Goal: Task Accomplishment & Management: Complete application form

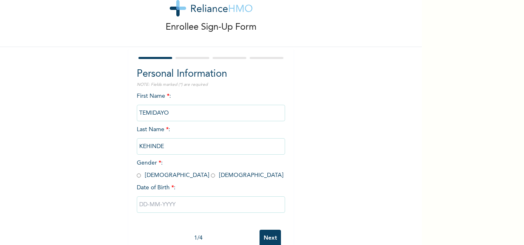
scroll to position [46, 0]
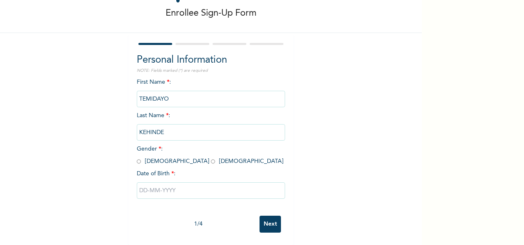
click at [168, 183] on input "text" at bounding box center [211, 190] width 148 height 16
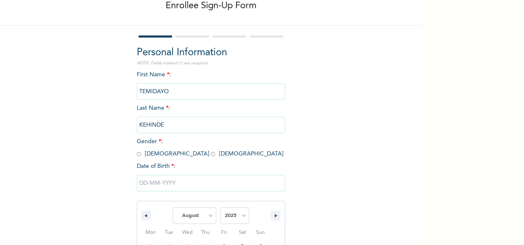
scroll to position [130, 0]
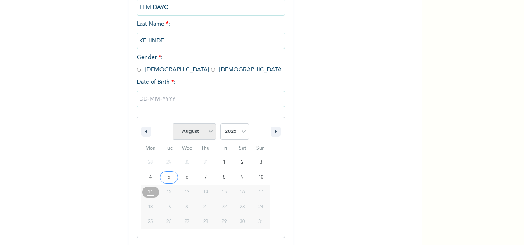
click at [208, 133] on select "January February March April May June July August September October November De…" at bounding box center [195, 131] width 44 height 16
click at [173, 124] on select "January February March April May June July August September October November De…" at bounding box center [195, 131] width 44 height 16
select select "7"
click at [237, 131] on select "2025 2024 2023 2022 2021 2020 2019 2018 2017 2016 2015 2014 2013 2012 2011 2010…" at bounding box center [234, 131] width 29 height 16
select select "1986"
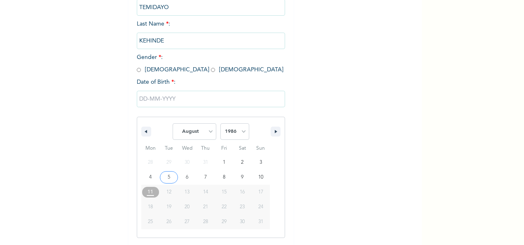
click at [220, 124] on select "2025 2024 2023 2022 2021 2020 2019 2018 2017 2016 2015 2014 2013 2012 2011 2010…" at bounding box center [234, 131] width 29 height 16
type input "[DATE]"
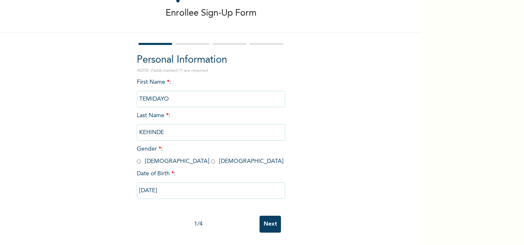
scroll to position [46, 0]
click at [269, 218] on input "Next" at bounding box center [269, 223] width 21 height 17
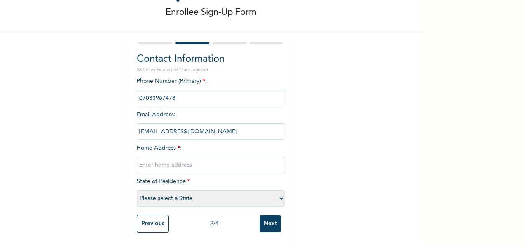
scroll to position [47, 0]
click at [200, 157] on input "text" at bounding box center [211, 165] width 148 height 16
type input "[STREET_ADDRESS]"
click at [204, 191] on select "Please select a State [PERSON_NAME] (FCT) [PERSON_NAME] Ibom [GEOGRAPHIC_DATA] …" at bounding box center [211, 198] width 148 height 16
click at [381, 119] on div "Enrollee Sign-Up Form Contact Information NOTE: Fields marked (*) are required …" at bounding box center [211, 102] width 422 height 284
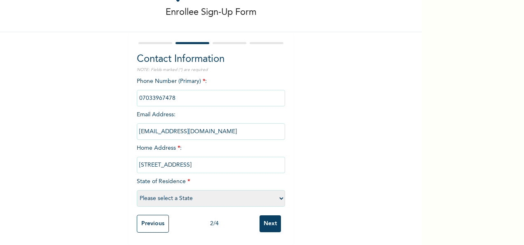
click at [222, 194] on select "Please select a State [PERSON_NAME] (FCT) [PERSON_NAME] Ibom [GEOGRAPHIC_DATA] …" at bounding box center [211, 198] width 148 height 16
select select "25"
click at [137, 190] on select "Please select a State [PERSON_NAME] (FCT) [PERSON_NAME] Ibom [GEOGRAPHIC_DATA] …" at bounding box center [211, 198] width 148 height 16
click at [278, 218] on div "Previous 2 / 4 Next" at bounding box center [211, 223] width 148 height 26
click at [262, 217] on input "Next" at bounding box center [269, 223] width 21 height 17
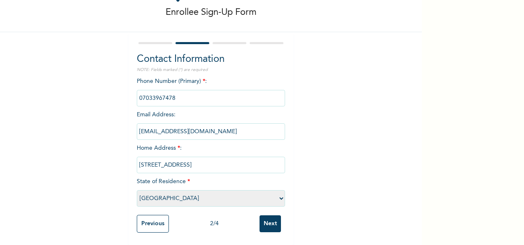
scroll to position [0, 0]
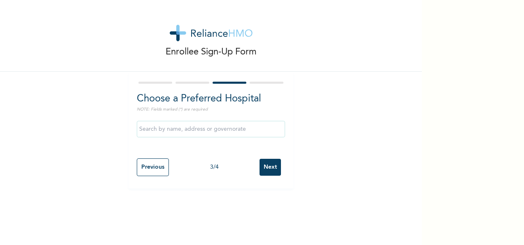
click at [241, 134] on input "text" at bounding box center [211, 129] width 148 height 16
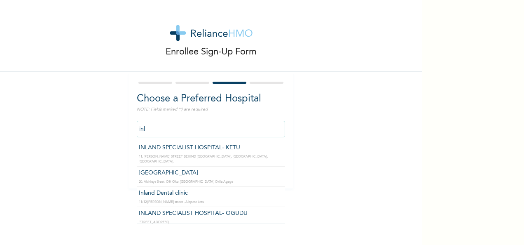
type input "INLAND SPECIALIST HOSPITAL- KETU"
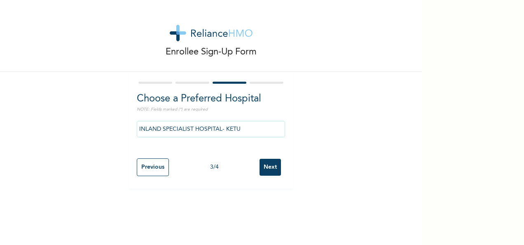
click at [265, 168] on input "Next" at bounding box center [269, 167] width 21 height 17
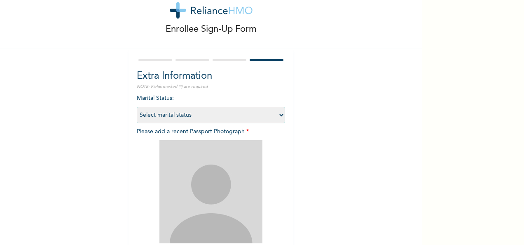
scroll to position [41, 0]
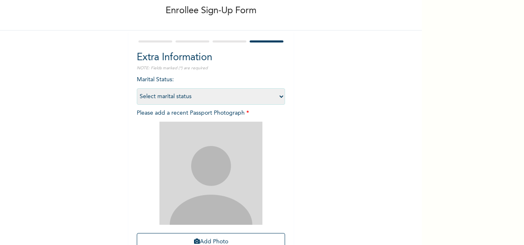
click at [277, 96] on select "Select marital status [DEMOGRAPHIC_DATA] Married [DEMOGRAPHIC_DATA] Widow/[DEMO…" at bounding box center [211, 96] width 148 height 16
select select "1"
click at [137, 88] on select "Select marital status [DEMOGRAPHIC_DATA] Married [DEMOGRAPHIC_DATA] Widow/[DEMO…" at bounding box center [211, 96] width 148 height 16
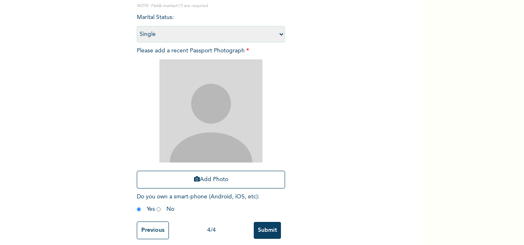
scroll to position [117, 0]
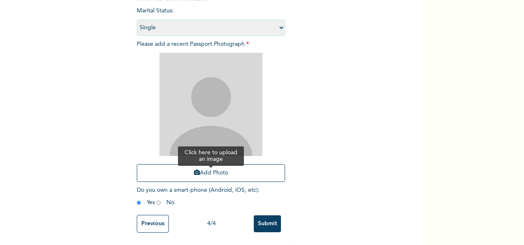
click at [214, 166] on button "Add Photo" at bounding box center [211, 173] width 148 height 18
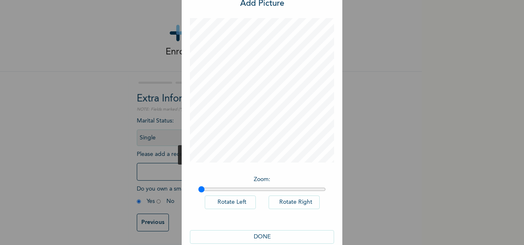
scroll to position [42, 0]
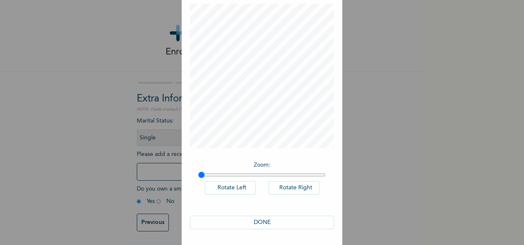
click at [260, 217] on button "DONE" at bounding box center [262, 222] width 144 height 14
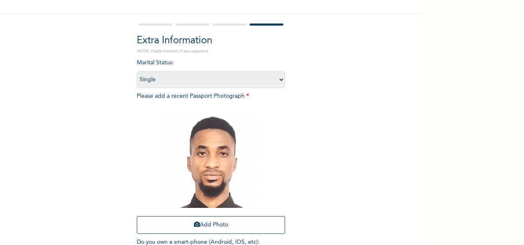
scroll to position [117, 0]
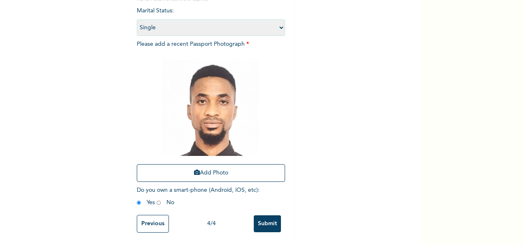
click at [269, 220] on input "Submit" at bounding box center [267, 223] width 27 height 17
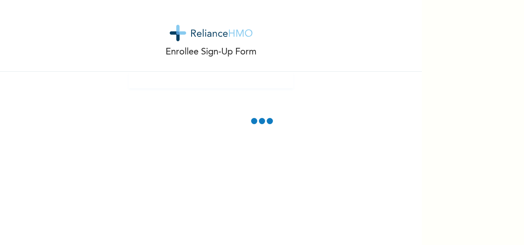
scroll to position [0, 0]
